Goal: Task Accomplishment & Management: Manage account settings

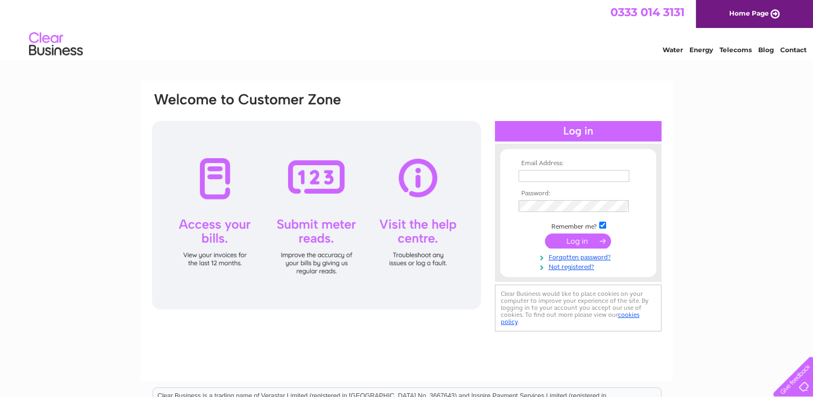
type input "skittenfarm@btinternet.com"
click at [573, 242] on input "submit" at bounding box center [578, 240] width 66 height 15
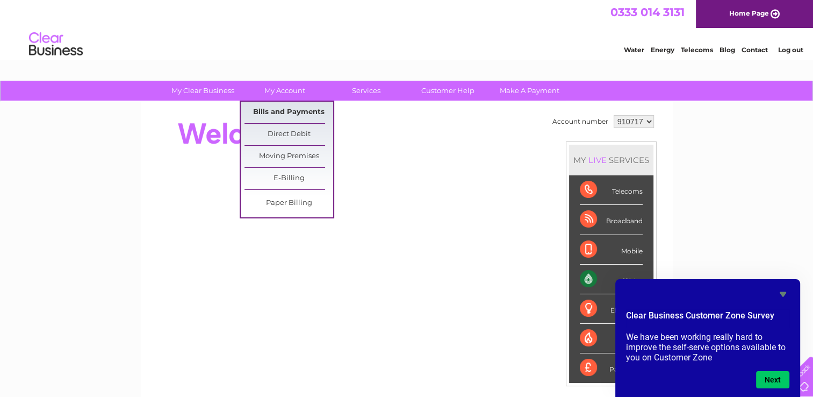
click at [277, 109] on link "Bills and Payments" at bounding box center [289, 112] width 89 height 21
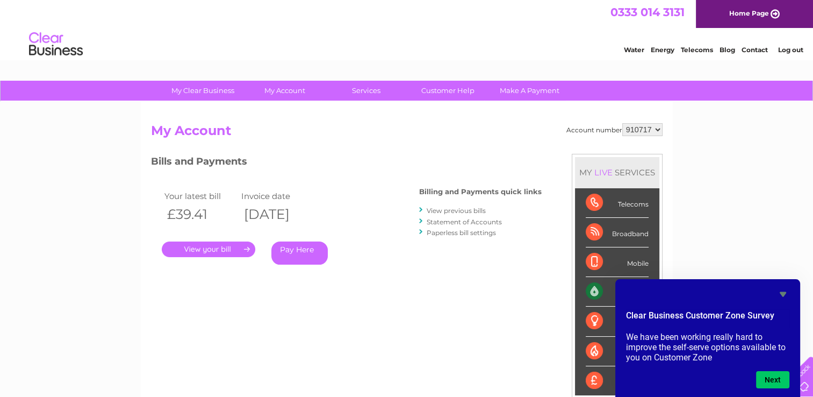
click at [212, 252] on link "." at bounding box center [209, 249] width 94 height 16
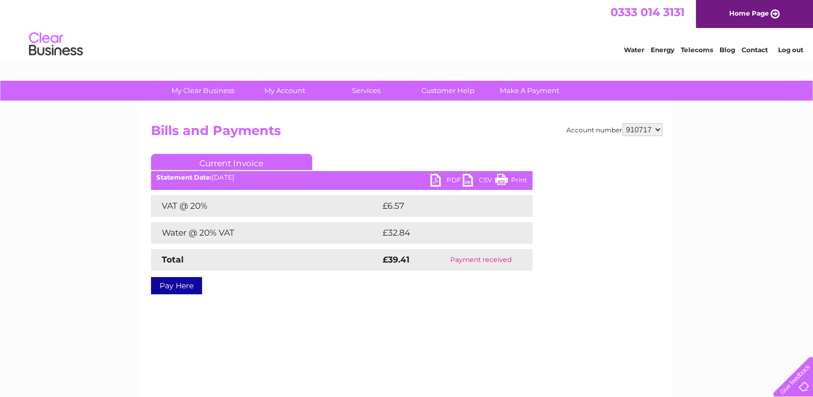
click at [437, 178] on link "PDF" at bounding box center [446, 182] width 32 height 16
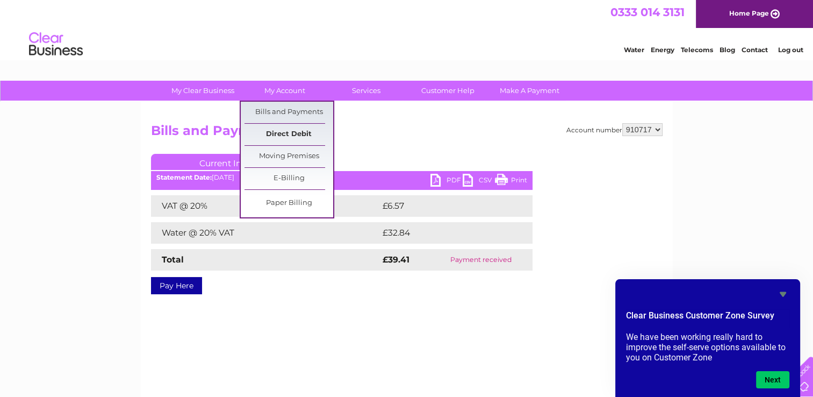
click at [287, 133] on link "Direct Debit" at bounding box center [289, 134] width 89 height 21
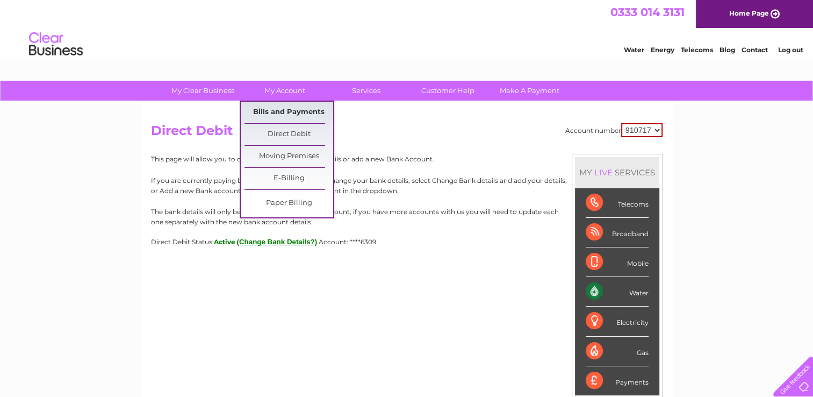
click at [288, 111] on link "Bills and Payments" at bounding box center [289, 112] width 89 height 21
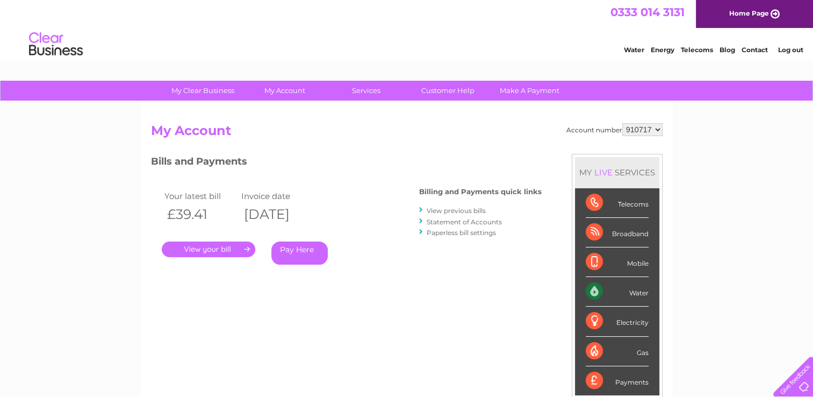
click at [465, 221] on link "Statement of Accounts" at bounding box center [464, 222] width 75 height 8
